Goal: Transaction & Acquisition: Obtain resource

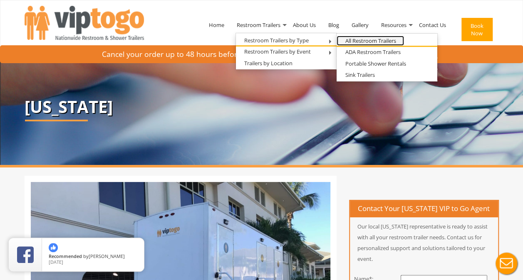
click at [350, 42] on link "All Restroom Trailers" at bounding box center [369, 41] width 67 height 10
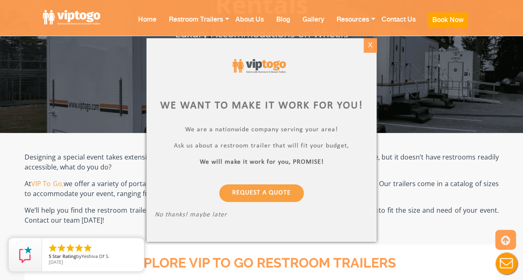
click at [373, 41] on div "X" at bounding box center [370, 45] width 13 height 14
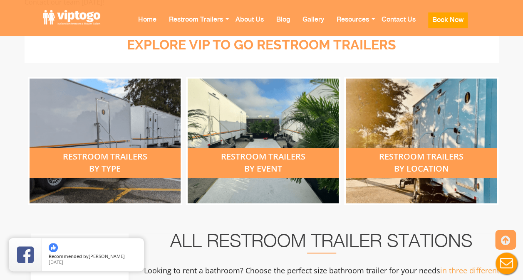
scroll to position [306, 0]
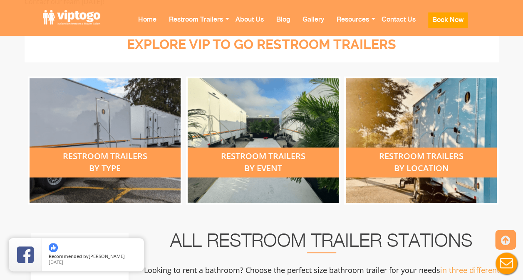
click at [111, 133] on div "restroom trailers by type" at bounding box center [105, 140] width 151 height 125
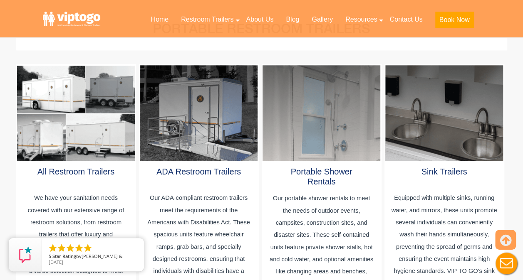
scroll to position [446, 0]
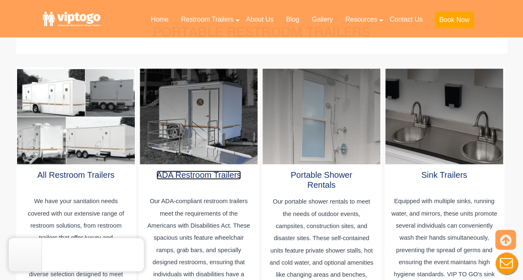
click at [199, 171] on link "ADA Restroom Trailers" at bounding box center [198, 175] width 84 height 9
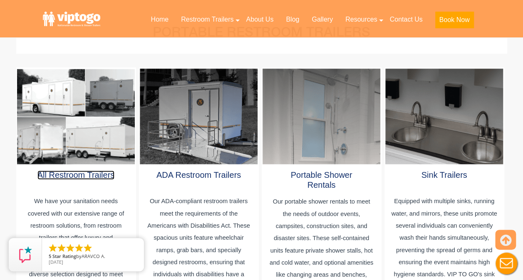
click at [93, 171] on link "All Restroom Trailers" at bounding box center [75, 175] width 77 height 9
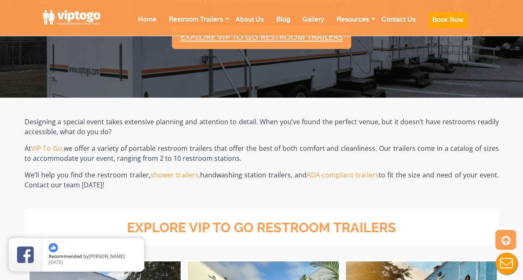
scroll to position [94, 0]
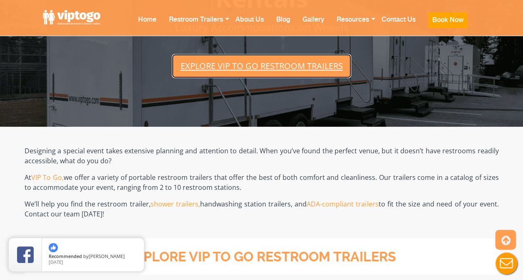
click at [230, 70] on link "Explore VIP To Go restroom trailers" at bounding box center [261, 66] width 179 height 24
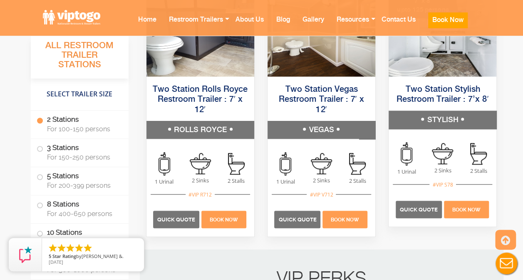
scroll to position [674, 0]
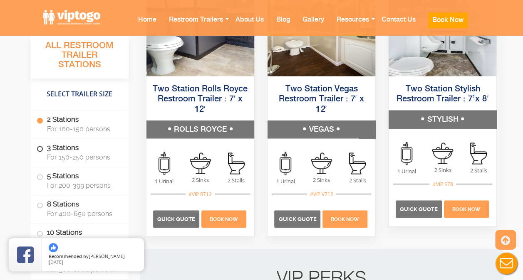
click at [39, 150] on span at bounding box center [39, 149] width 3 height 3
click at [41, 149] on span at bounding box center [39, 149] width 3 height 3
click at [39, 121] on span at bounding box center [39, 120] width 3 height 3
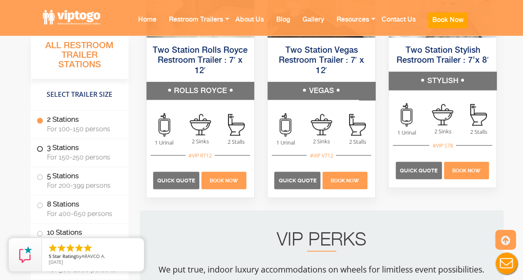
click at [41, 148] on span at bounding box center [39, 149] width 3 height 3
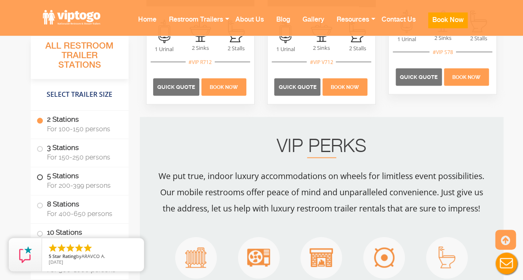
click at [40, 176] on span at bounding box center [39, 177] width 3 height 3
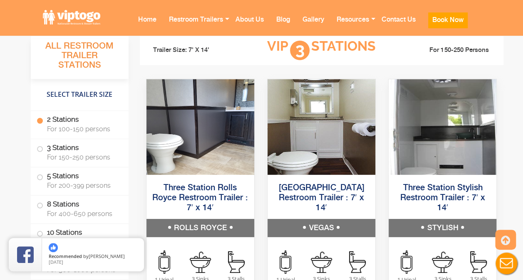
scroll to position [1100, 0]
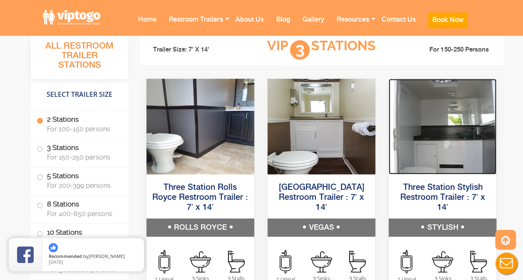
click at [425, 139] on img at bounding box center [442, 127] width 108 height 96
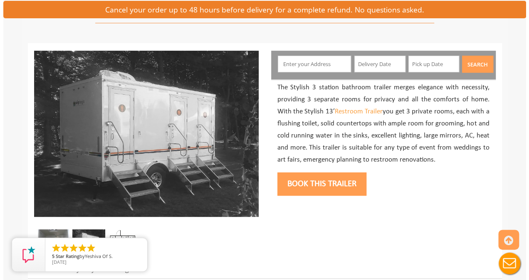
scroll to position [71, 0]
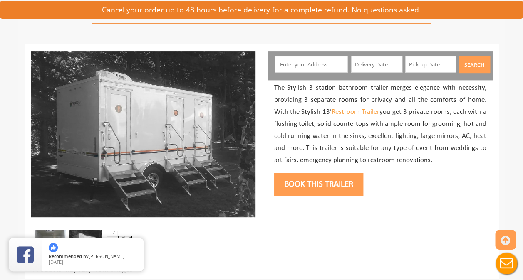
click at [294, 62] on input "text" at bounding box center [311, 64] width 73 height 17
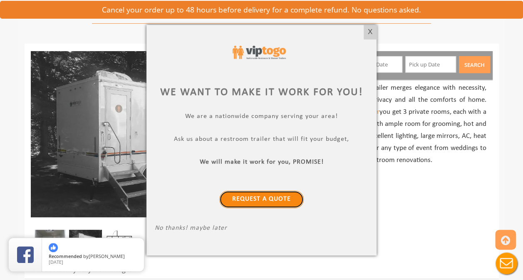
click at [266, 201] on link "Request a Quote" at bounding box center [261, 199] width 84 height 17
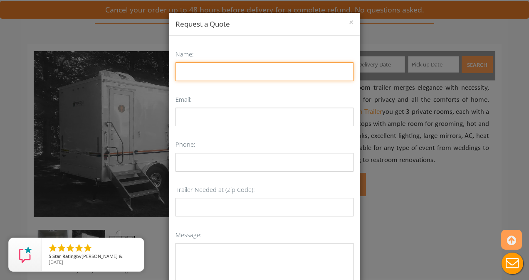
click at [239, 65] on input "Name:" at bounding box center [265, 71] width 178 height 19
type input "[PERSON_NAME]"
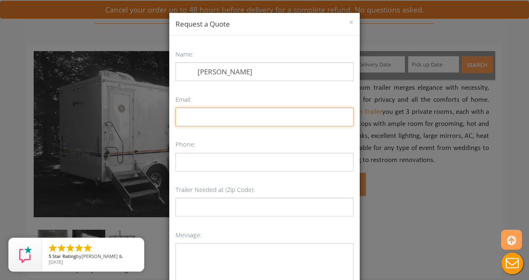
type input "[PERSON_NAME][EMAIL_ADDRESS][PERSON_NAME][DOMAIN_NAME]"
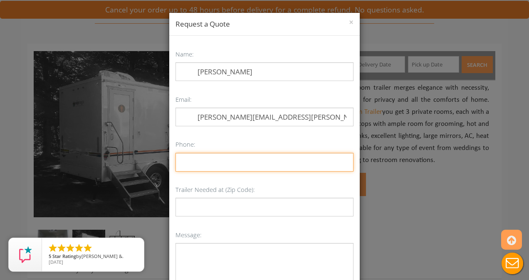
type input "7017992838"
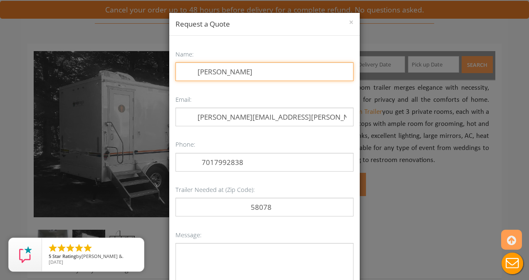
scroll to position [57, 0]
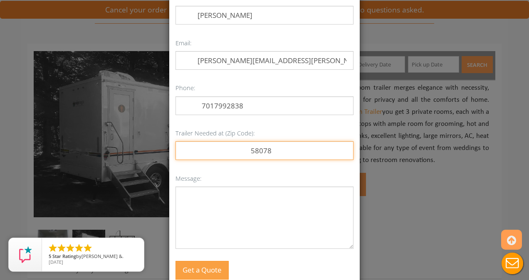
drag, startPoint x: 272, startPoint y: 148, endPoint x: 222, endPoint y: 152, distance: 49.7
click at [222, 152] on input "58078" at bounding box center [265, 150] width 178 height 19
type input "56560"
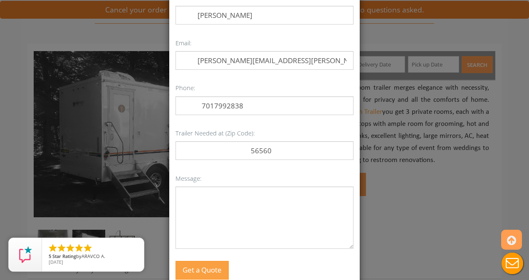
click at [180, 166] on div "Name: [PERSON_NAME] Email: [PERSON_NAME][EMAIL_ADDRESS][PERSON_NAME][DOMAIN_NAM…" at bounding box center [265, 136] width 178 height 288
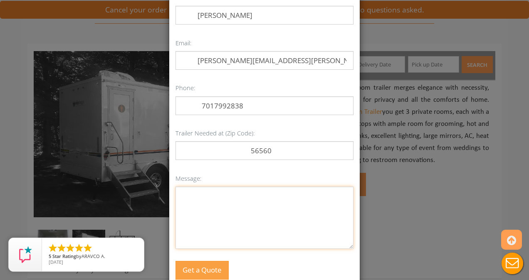
click at [185, 187] on textarea "Message:" at bounding box center [265, 218] width 178 height 62
type textarea "L"
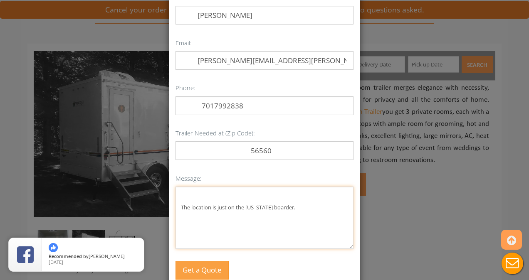
drag, startPoint x: 300, startPoint y: 208, endPoint x: 276, endPoint y: 209, distance: 24.1
click at [276, 209] on textarea "The location is just on the [US_STATE] boarder." at bounding box center [265, 218] width 178 height 62
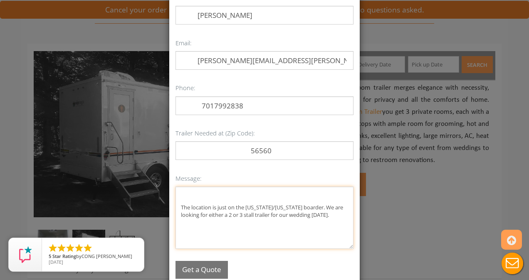
type textarea "The location is just on the [US_STATE]/[US_STATE] boarder. We are looking for e…"
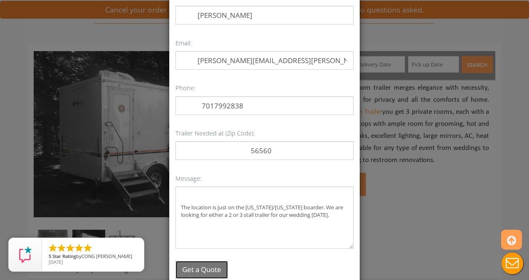
click at [217, 265] on button "Get a Quote" at bounding box center [202, 270] width 52 height 18
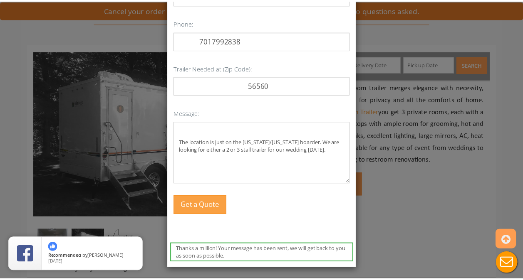
scroll to position [122, 0]
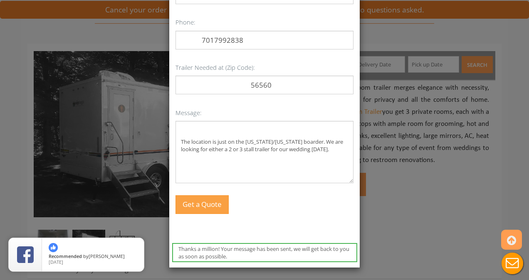
click at [418, 165] on div "× Request a Quote Thanks a million! Your message has been sent, we will get bac…" at bounding box center [264, 140] width 529 height 280
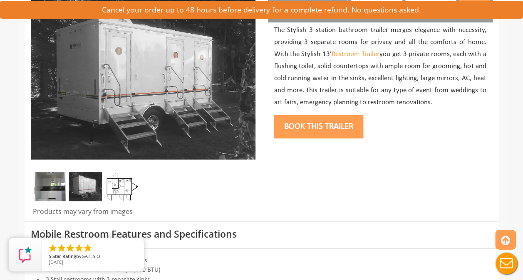
scroll to position [129, 0]
click at [52, 177] on img at bounding box center [49, 186] width 33 height 29
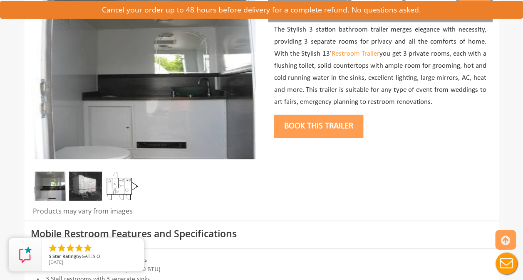
click at [109, 183] on img at bounding box center [122, 186] width 33 height 29
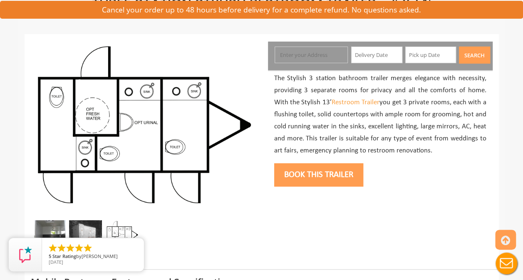
scroll to position [81, 0]
